Goal: Task Accomplishment & Management: Complete application form

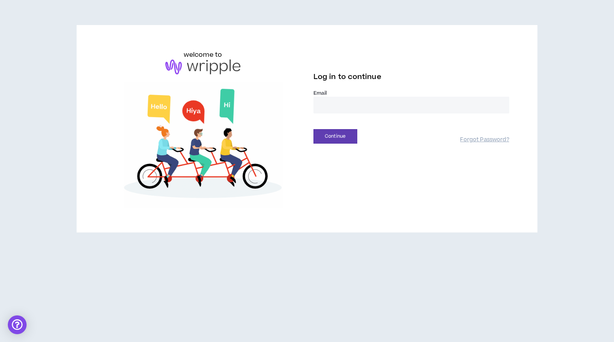
click at [357, 110] on input "email" at bounding box center [412, 105] width 196 height 17
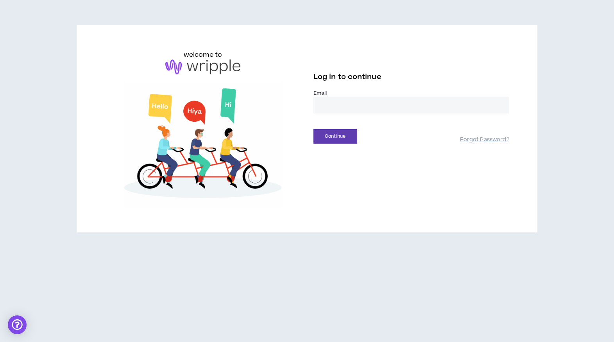
type input "**********"
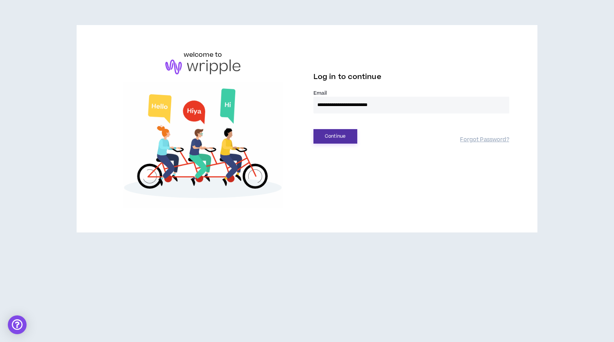
click at [334, 136] on button "Continue" at bounding box center [336, 136] width 44 height 14
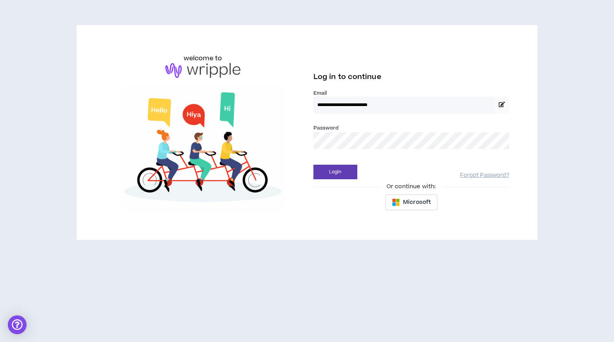
click at [314, 165] on button "Login" at bounding box center [336, 172] width 44 height 14
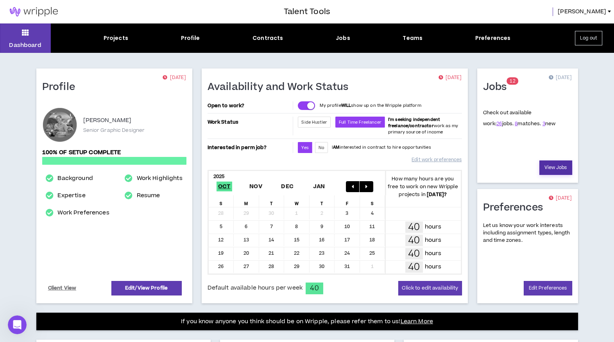
click at [547, 163] on link "View Jobs" at bounding box center [556, 167] width 33 height 14
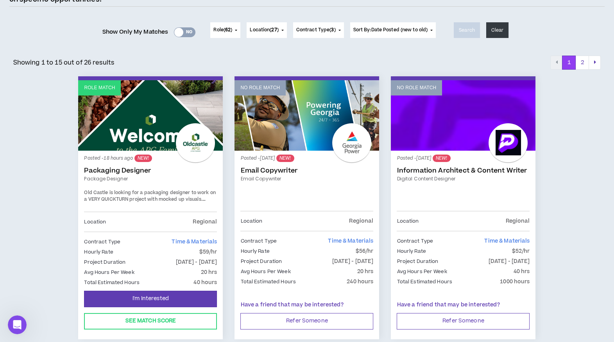
scroll to position [90, 0]
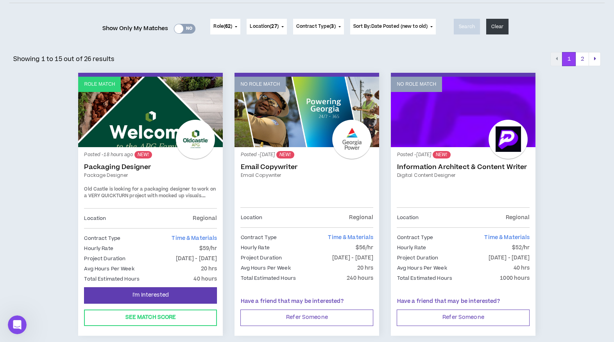
click at [158, 114] on link "Role Match" at bounding box center [150, 112] width 145 height 70
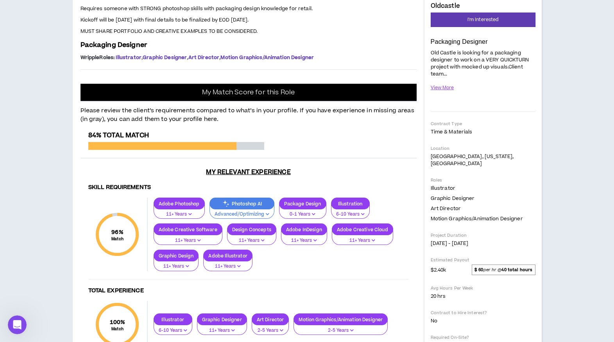
scroll to position [117, 0]
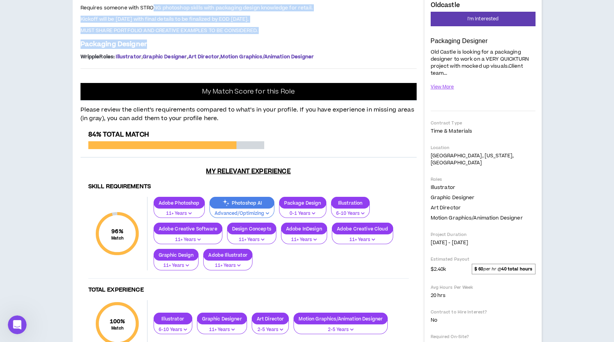
drag, startPoint x: 154, startPoint y: 196, endPoint x: 163, endPoint y: 237, distance: 42.4
click at [163, 62] on div "Project: Package Designer [GEOGRAPHIC_DATA] is looking for a seasoned package d…" at bounding box center [249, 16] width 336 height 91
click at [163, 49] on p "Packaging Designer" at bounding box center [249, 43] width 336 height 9
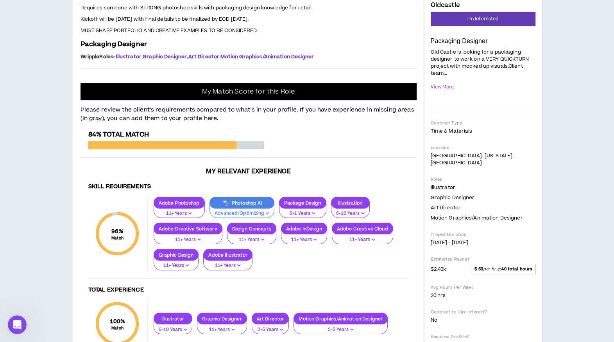
scroll to position [27, 0]
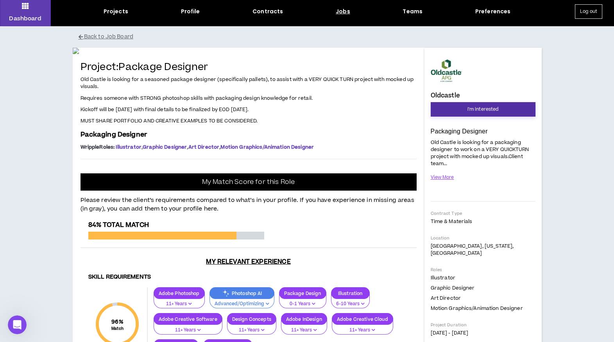
click at [458, 109] on button "I'm Interested" at bounding box center [483, 109] width 105 height 14
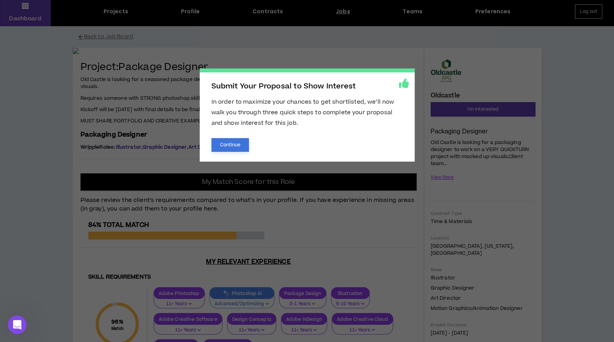
click at [230, 145] on button "Continue" at bounding box center [231, 145] width 38 height 14
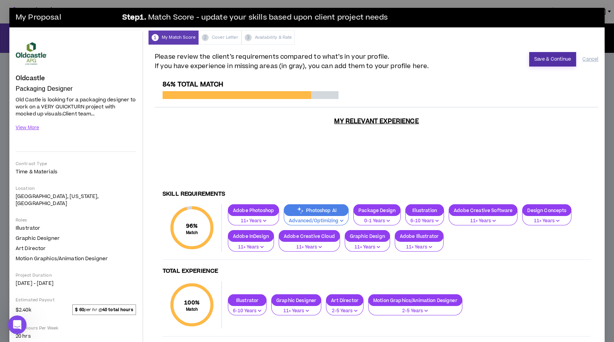
click at [548, 60] on button "Save & Continue" at bounding box center [552, 59] width 47 height 14
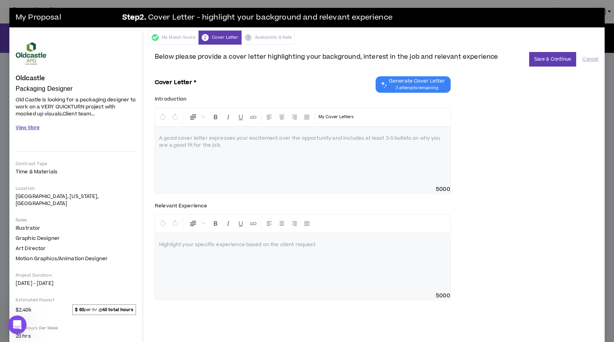
click at [33, 126] on button "View More" at bounding box center [28, 128] width 24 height 14
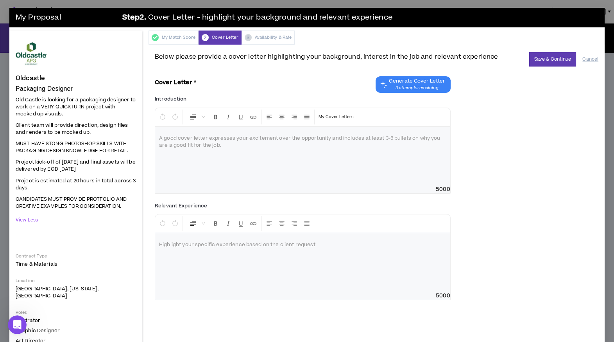
click at [234, 167] on div at bounding box center [302, 156] width 295 height 59
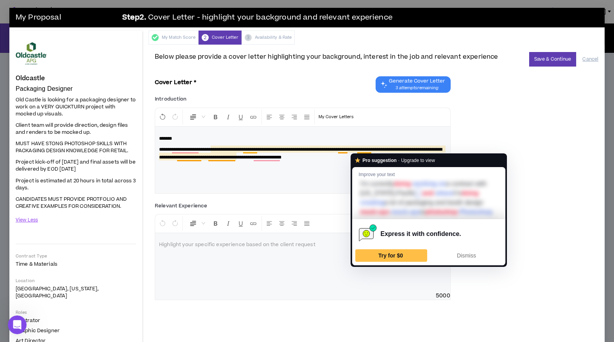
click at [341, 163] on div "**********" at bounding box center [302, 156] width 295 height 59
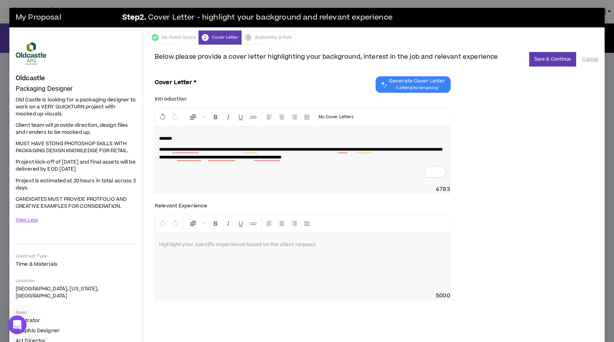
click at [386, 158] on p "**********" at bounding box center [302, 153] width 287 height 16
click at [549, 60] on button "Save & Continue" at bounding box center [552, 59] width 47 height 14
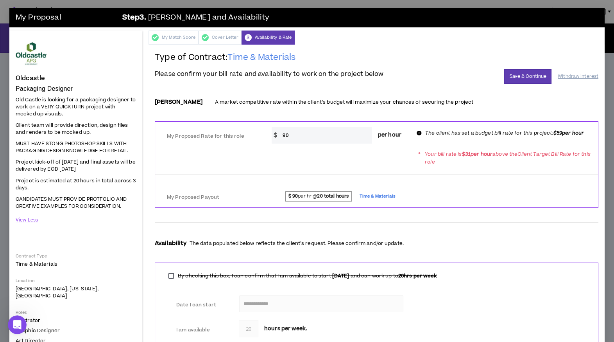
click at [323, 136] on input "90" at bounding box center [325, 135] width 93 height 17
type input "9"
type input "5"
type input "59"
click at [342, 170] on div at bounding box center [376, 176] width 443 height 14
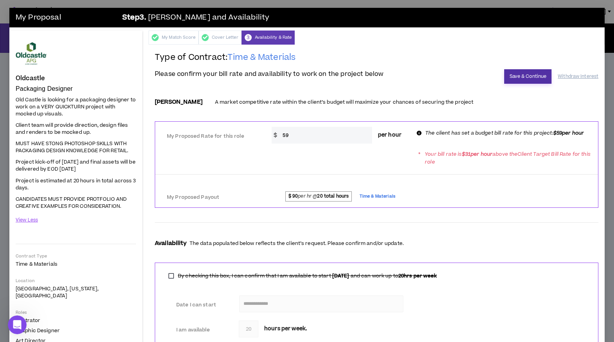
click at [517, 72] on button "Save & Continue" at bounding box center [527, 76] width 47 height 14
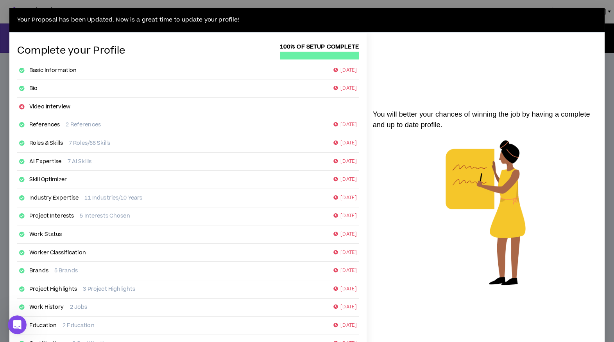
click at [5, 70] on div "Your Proposal has been Updated. Now is a great time to update your profile! Com…" at bounding box center [307, 171] width 614 height 342
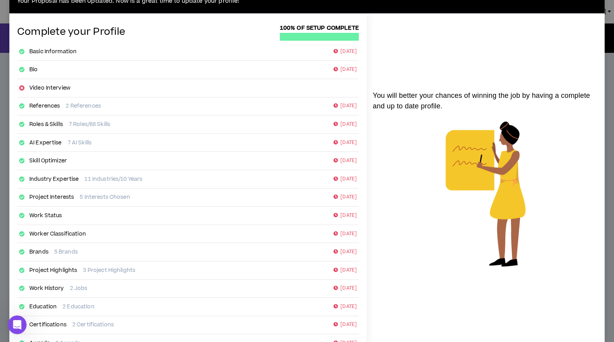
scroll to position [68, 0]
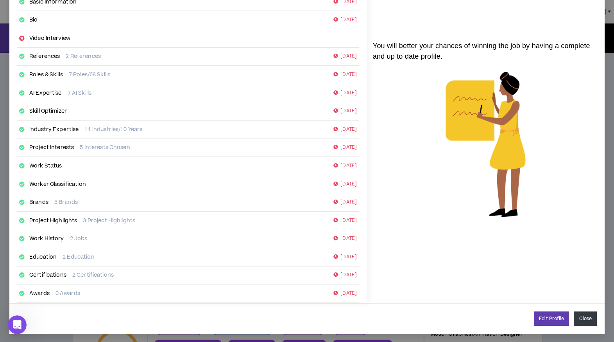
click at [582, 317] on button "Close" at bounding box center [585, 318] width 23 height 14
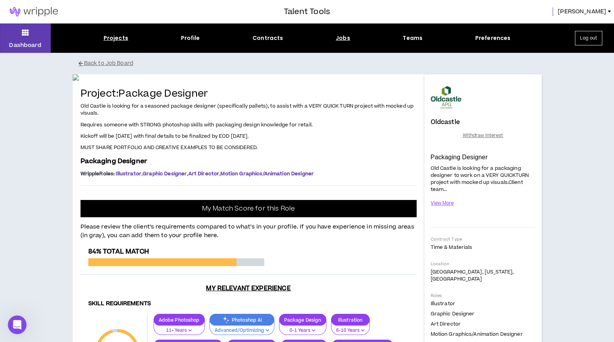
click at [108, 34] on div "Projects" at bounding box center [116, 38] width 25 height 8
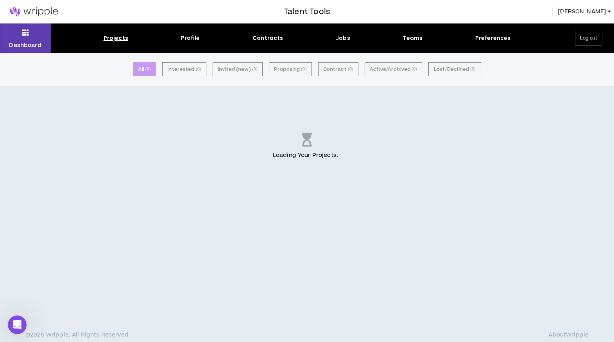
click at [108, 38] on div "Projects" at bounding box center [116, 38] width 25 height 8
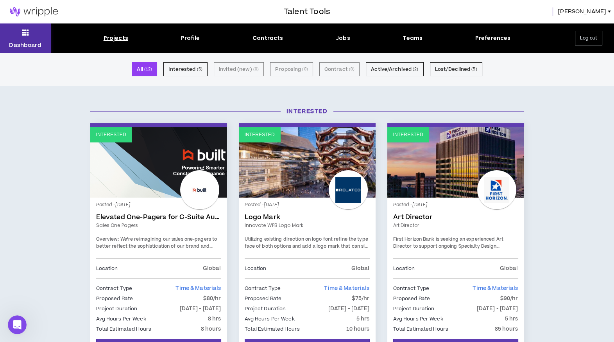
click at [36, 38] on button "Dashboard" at bounding box center [25, 37] width 51 height 29
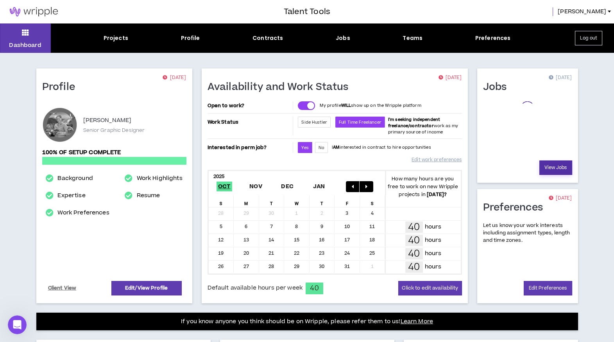
click at [558, 172] on link "View Jobs" at bounding box center [556, 167] width 33 height 14
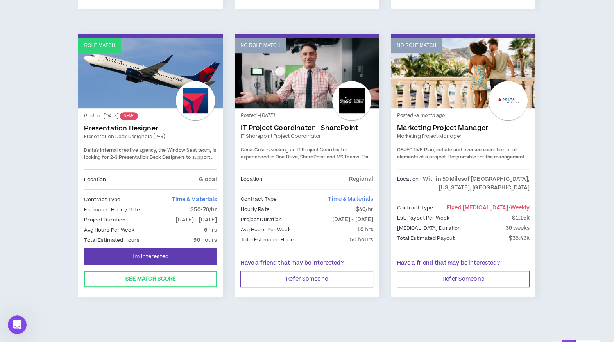
scroll to position [1294, 0]
